Goal: Communication & Community: Answer question/provide support

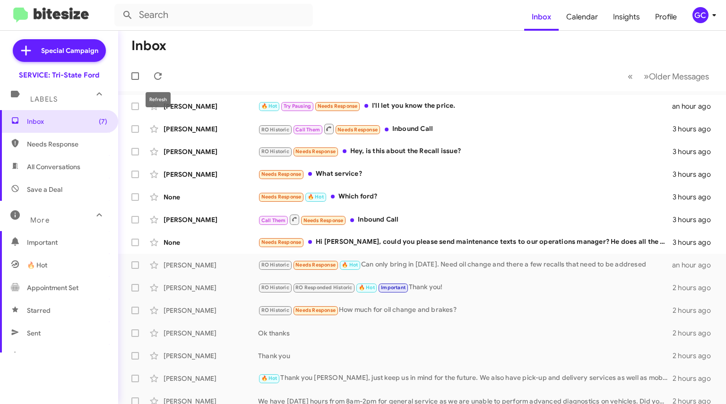
click at [158, 77] on icon at bounding box center [157, 75] width 11 height 11
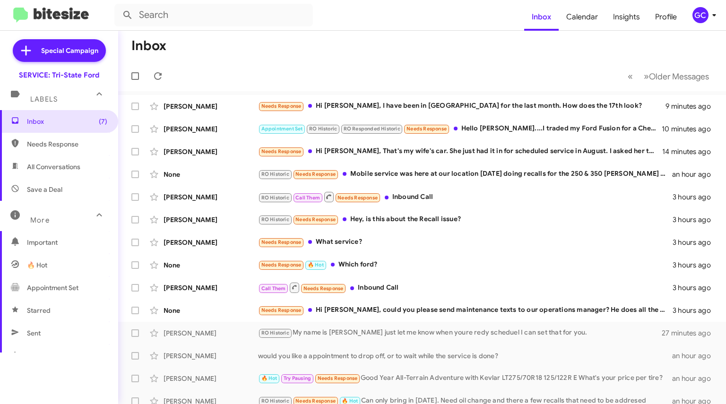
click at [408, 220] on div "RO Historic Needs Response Hey, is this about the Recall issue?" at bounding box center [465, 219] width 415 height 11
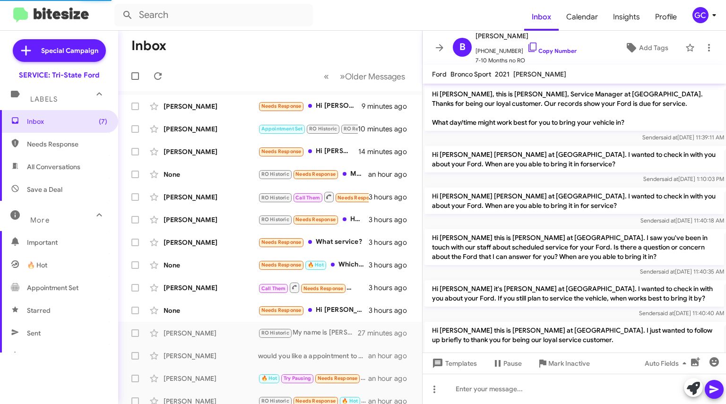
scroll to position [489, 0]
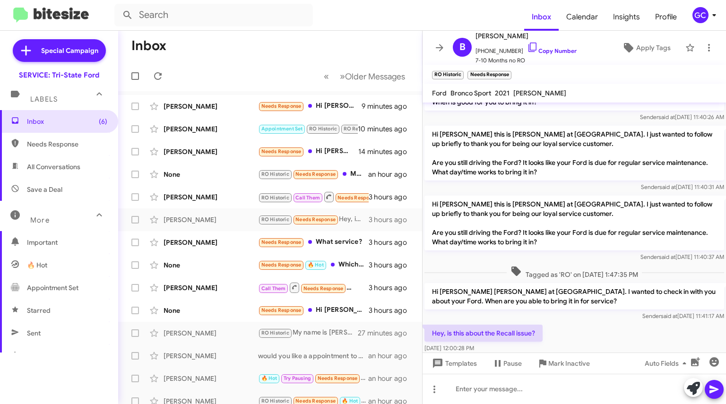
click at [546, 52] on link "Copy Number" at bounding box center [552, 50] width 50 height 7
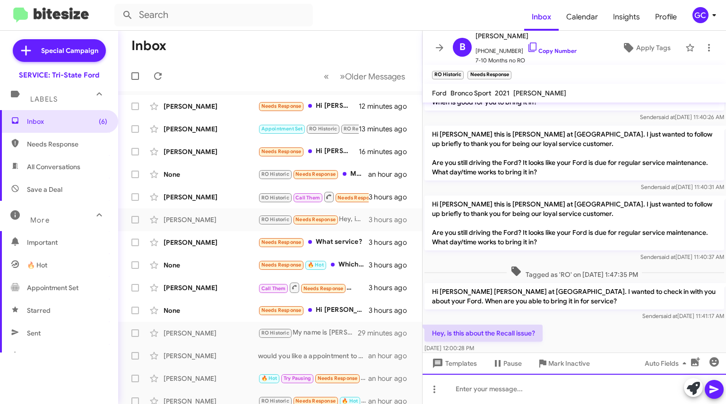
click at [490, 397] on div at bounding box center [574, 389] width 303 height 30
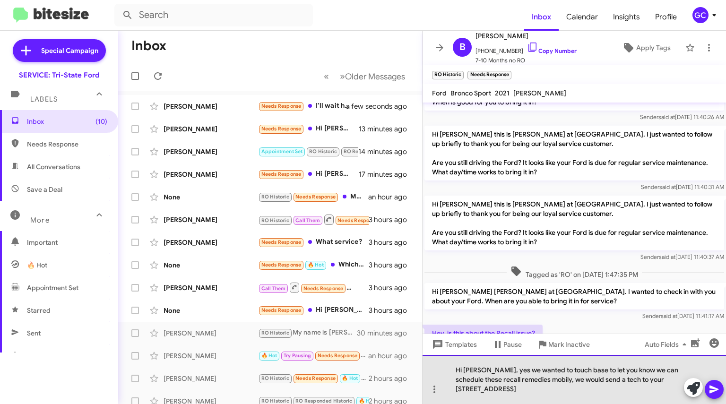
click at [610, 391] on div "Hi [PERSON_NAME], yes we wanted to touch base to let you know we can schedule t…" at bounding box center [574, 379] width 303 height 49
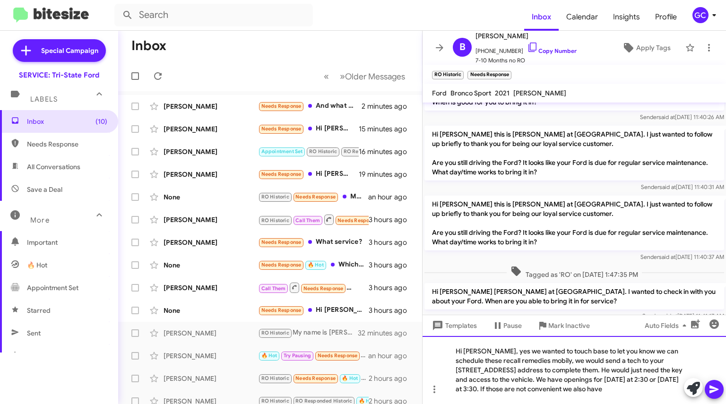
click at [512, 390] on div "Hi [PERSON_NAME], yes we wanted to touch base to let you know we can schedule t…" at bounding box center [574, 370] width 303 height 68
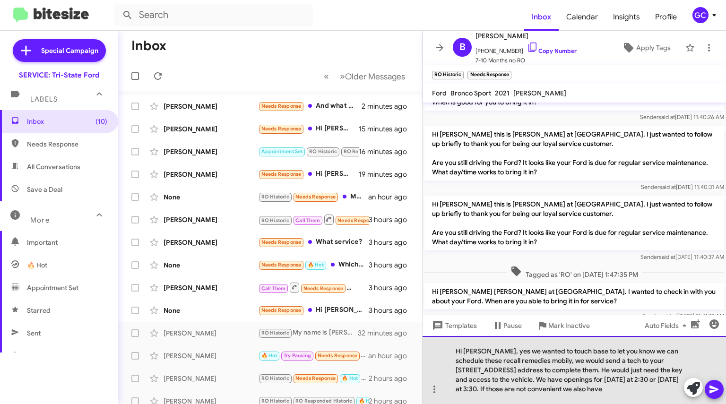
click at [632, 392] on div "Hi [PERSON_NAME], yes we wanted to touch base to let you know we can schedule t…" at bounding box center [574, 370] width 303 height 68
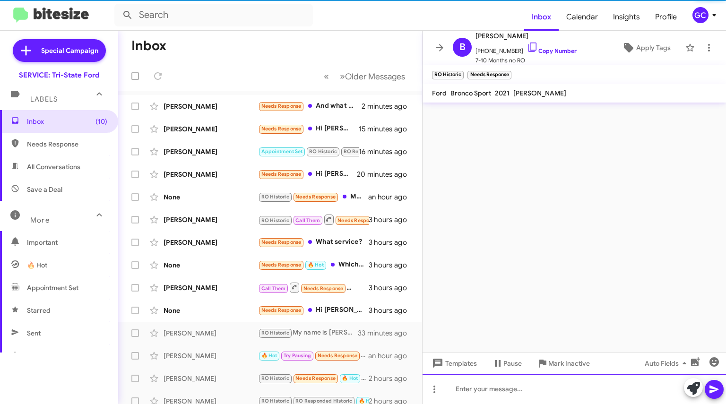
scroll to position [0, 0]
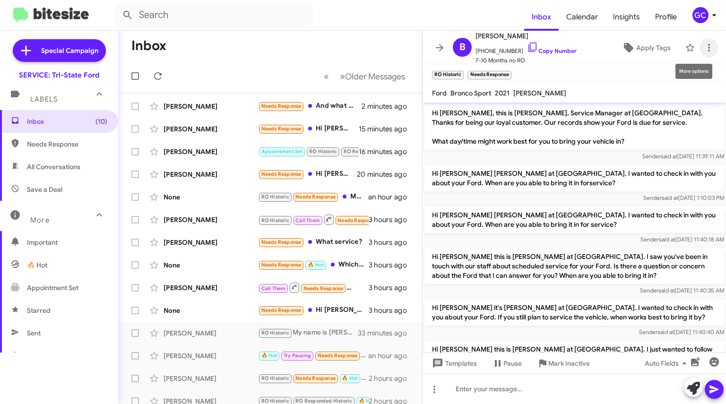
click at [703, 50] on icon at bounding box center [708, 47] width 11 height 11
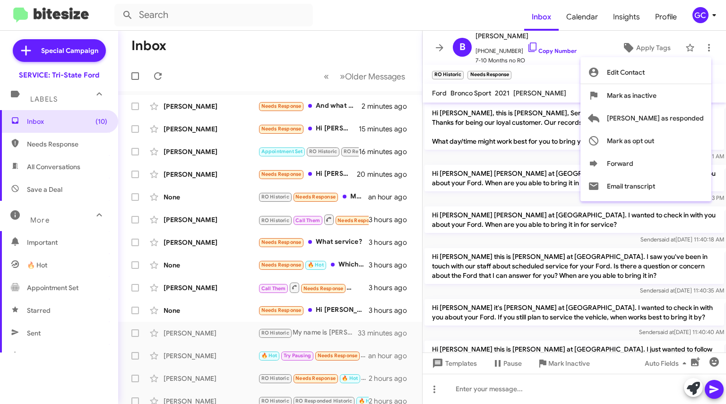
click at [664, 119] on span "[PERSON_NAME] as responded" at bounding box center [655, 118] width 97 height 23
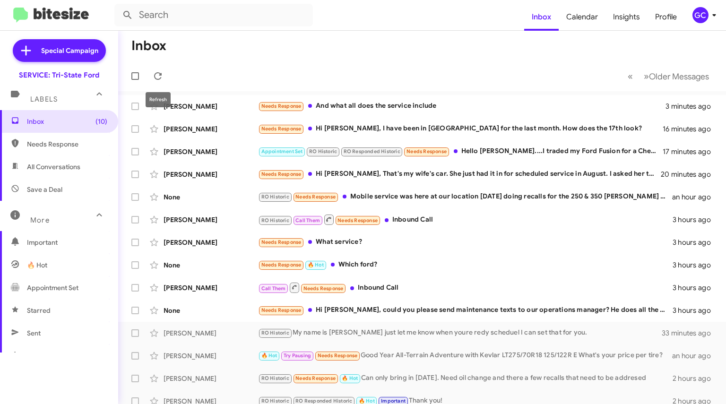
click at [158, 74] on icon at bounding box center [157, 75] width 11 height 11
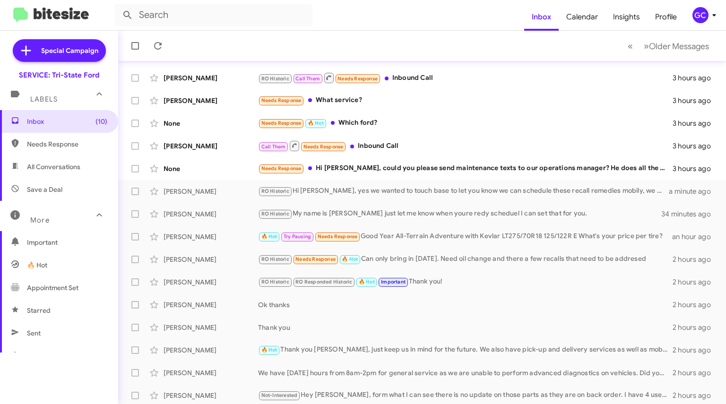
scroll to position [144, 0]
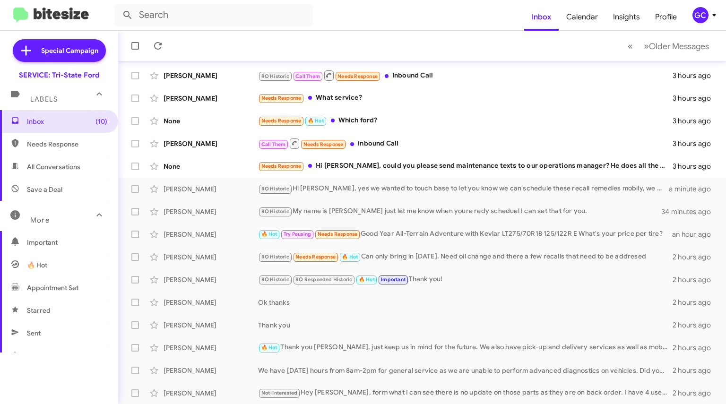
click at [229, 322] on div "[PERSON_NAME]" at bounding box center [211, 324] width 95 height 9
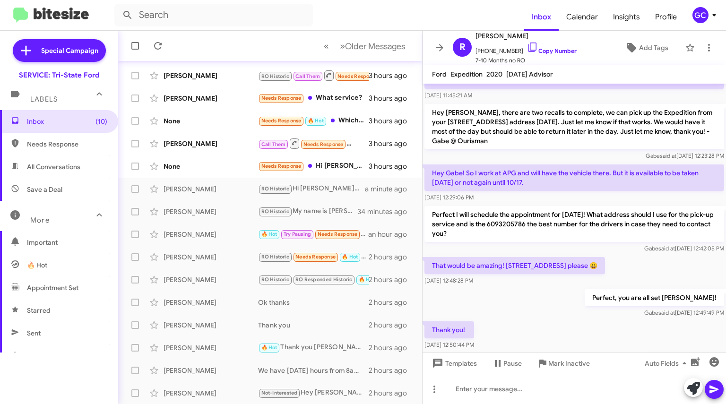
scroll to position [77, 0]
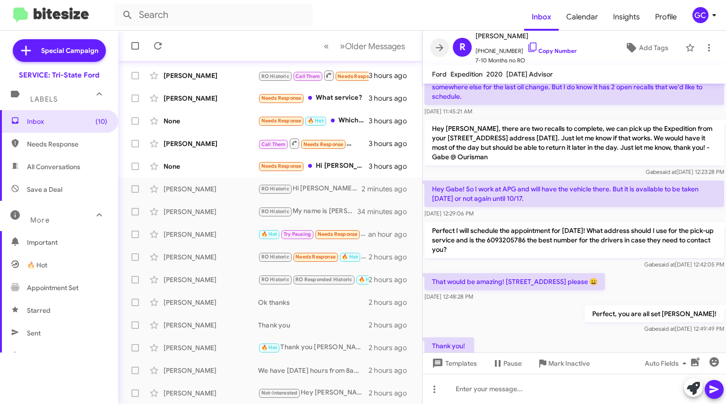
drag, startPoint x: 441, startPoint y: 45, endPoint x: 435, endPoint y: 51, distance: 8.0
click at [441, 46] on icon at bounding box center [440, 47] width 8 height 7
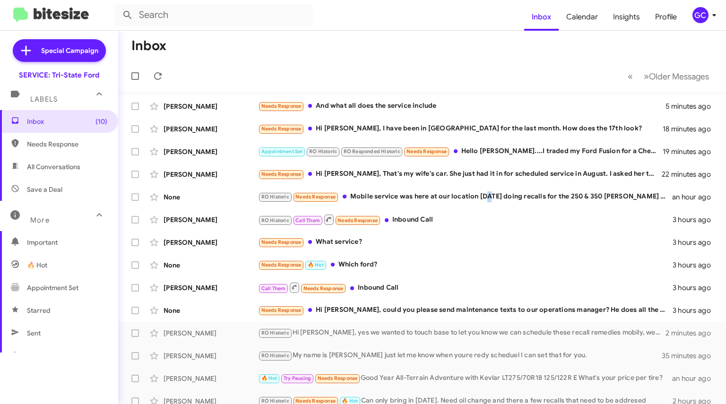
click at [486, 199] on div "RO Historic Needs Response Mobile service was here at our location [DATE] doing…" at bounding box center [465, 196] width 414 height 11
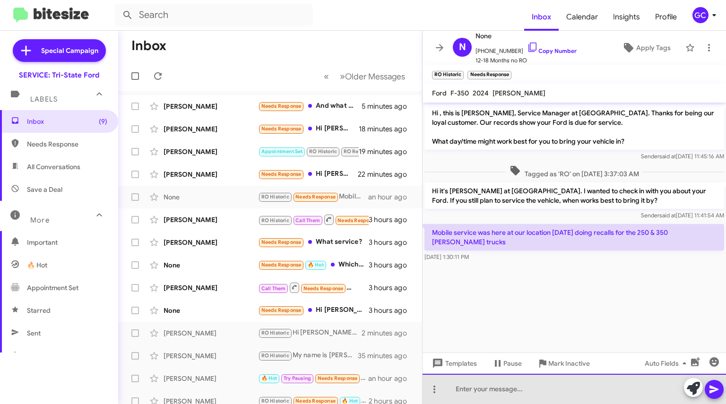
click at [491, 387] on div at bounding box center [574, 389] width 303 height 30
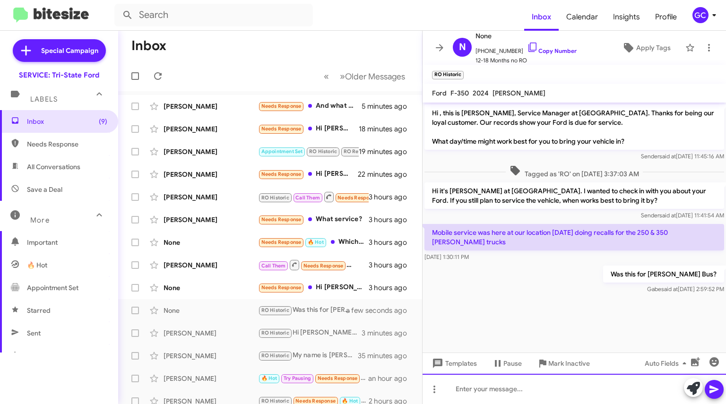
click at [522, 387] on div at bounding box center [574, 389] width 303 height 30
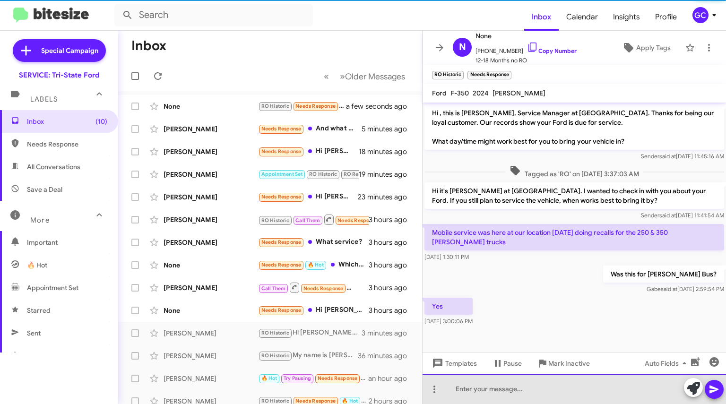
click at [527, 393] on div at bounding box center [574, 389] width 303 height 30
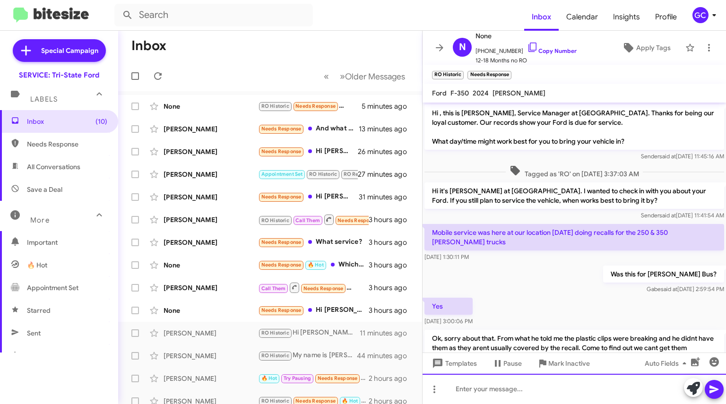
scroll to position [106, 0]
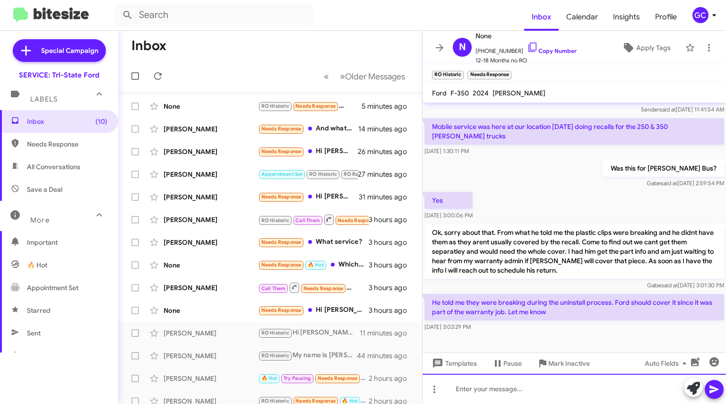
click at [505, 393] on div at bounding box center [574, 389] width 303 height 30
click at [599, 395] on div "I wont argue that at all and fully agree." at bounding box center [574, 389] width 303 height 30
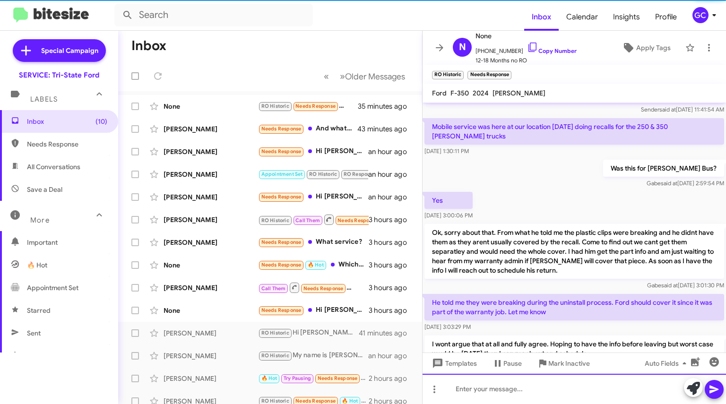
scroll to position [0, 0]
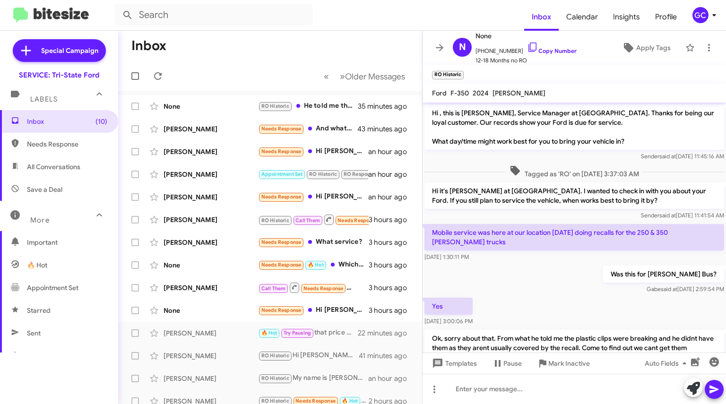
click at [442, 47] on icon at bounding box center [440, 47] width 8 height 7
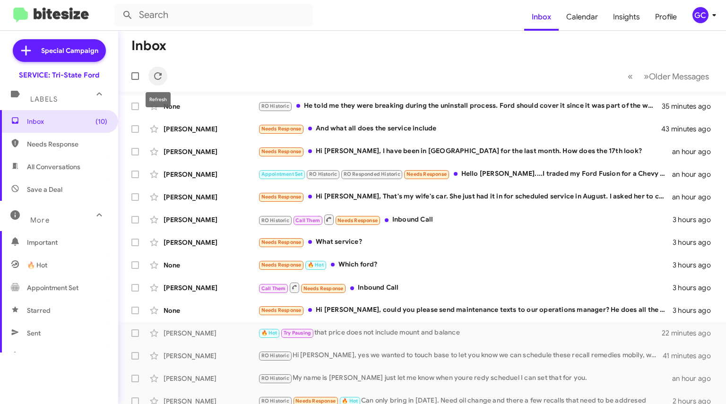
click at [158, 74] on icon at bounding box center [157, 75] width 11 height 11
click at [0, 0] on icon at bounding box center [0, 0] width 0 height 0
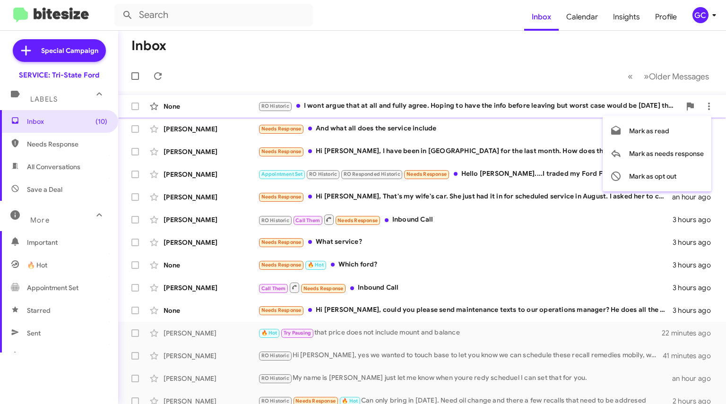
click at [480, 97] on div at bounding box center [363, 202] width 726 height 404
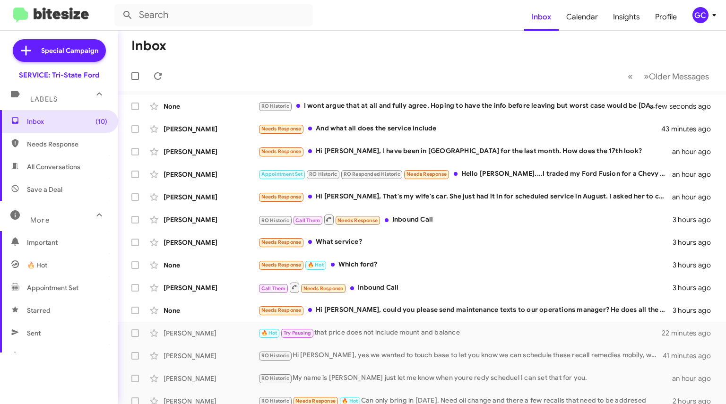
click at [480, 105] on div "RO Historic I wont argue that at all and fully agree. Hoping to have the info b…" at bounding box center [460, 106] width 404 height 11
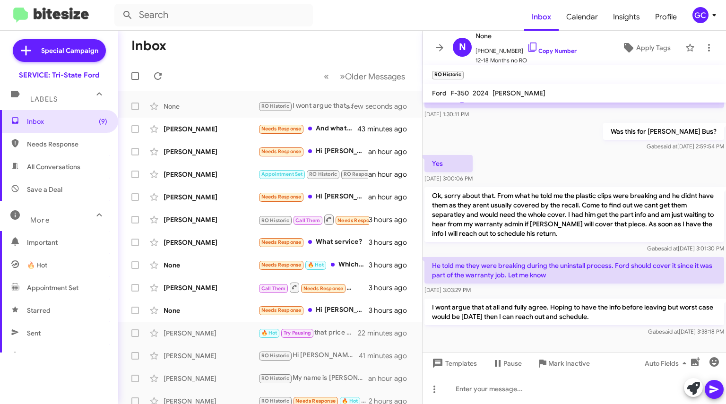
scroll to position [149, 0]
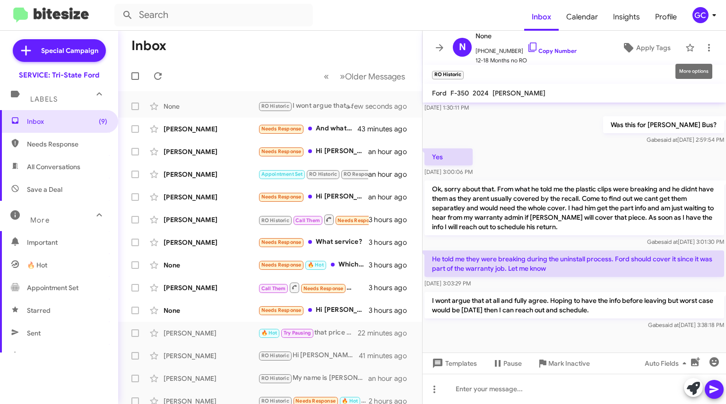
click at [703, 52] on icon at bounding box center [708, 47] width 11 height 11
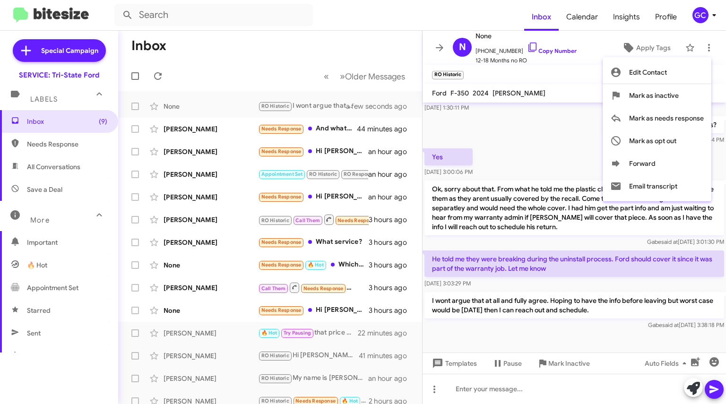
click at [439, 46] on div at bounding box center [363, 202] width 726 height 404
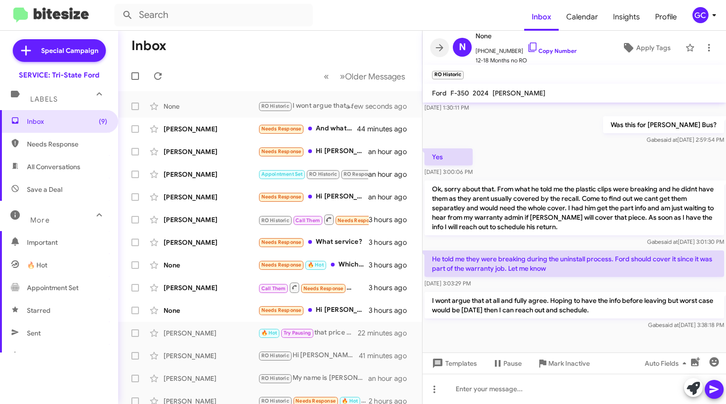
click at [441, 49] on icon at bounding box center [440, 47] width 8 height 7
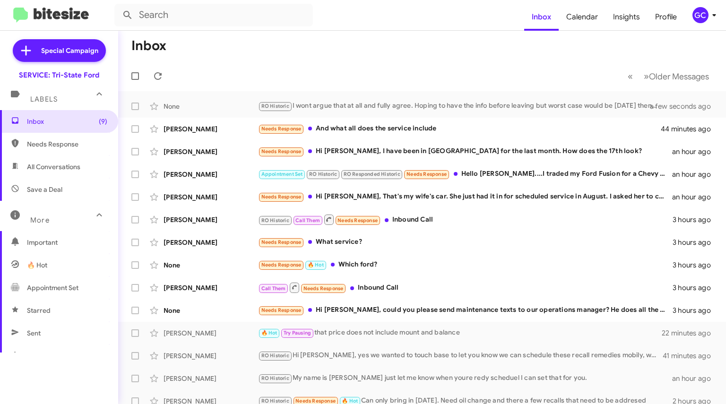
click at [339, 355] on div "RO Historic Hi [PERSON_NAME], yes we wanted to touch base to let you know we ca…" at bounding box center [460, 355] width 405 height 11
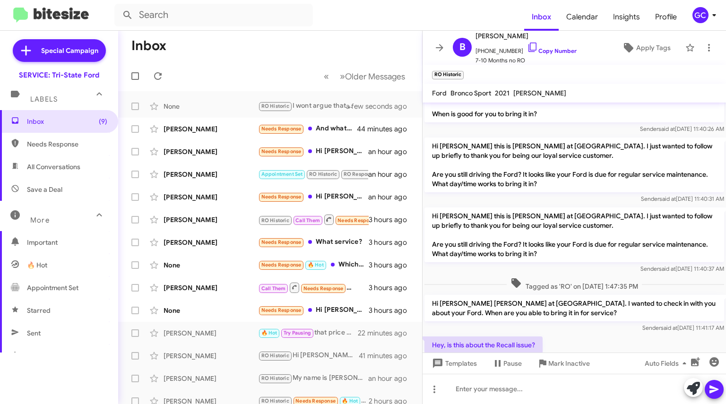
scroll to position [580, 0]
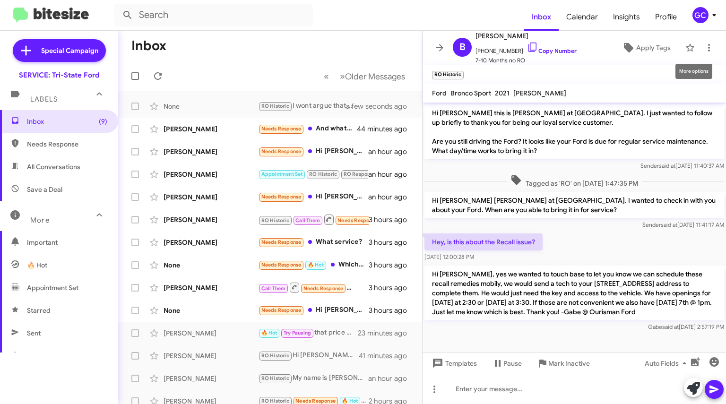
click at [703, 48] on icon at bounding box center [708, 47] width 11 height 11
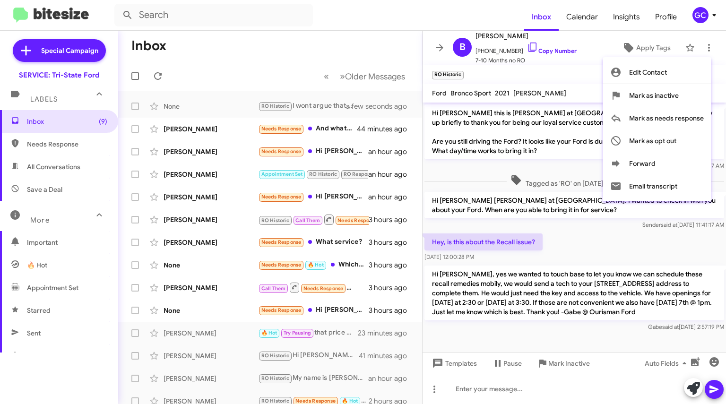
click at [332, 41] on div at bounding box center [363, 202] width 726 height 404
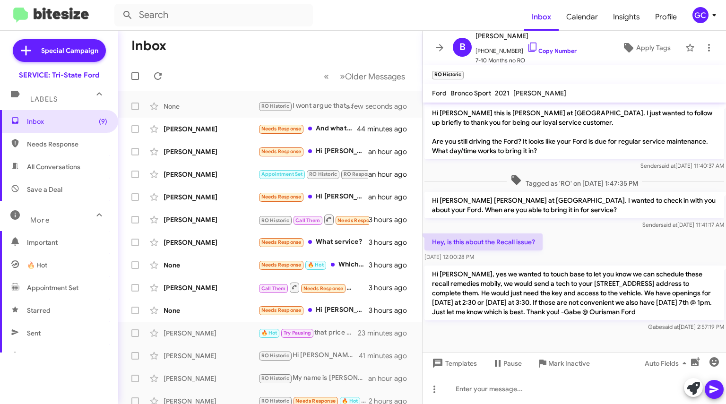
click at [441, 49] on icon at bounding box center [440, 47] width 8 height 7
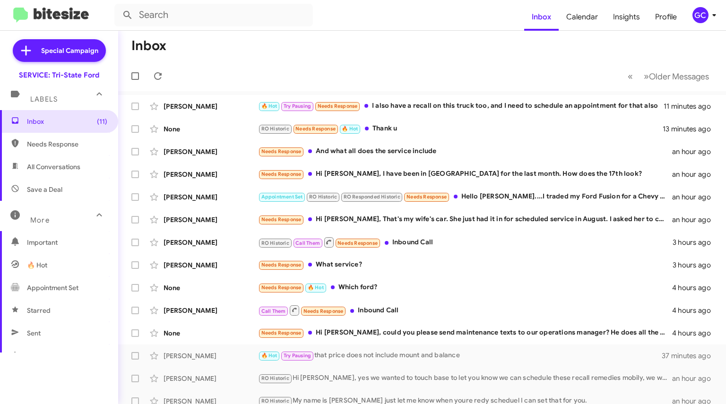
click at [229, 129] on div "None" at bounding box center [211, 128] width 95 height 9
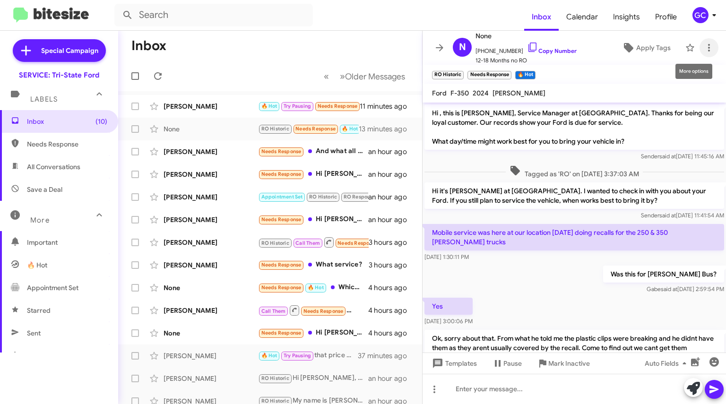
click at [703, 49] on icon at bounding box center [708, 47] width 11 height 11
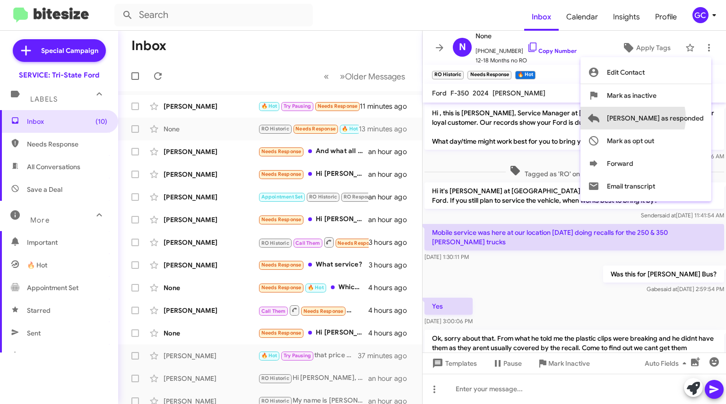
click at [671, 118] on span "[PERSON_NAME] as responded" at bounding box center [655, 118] width 97 height 23
